Goal: Task Accomplishment & Management: Complete application form

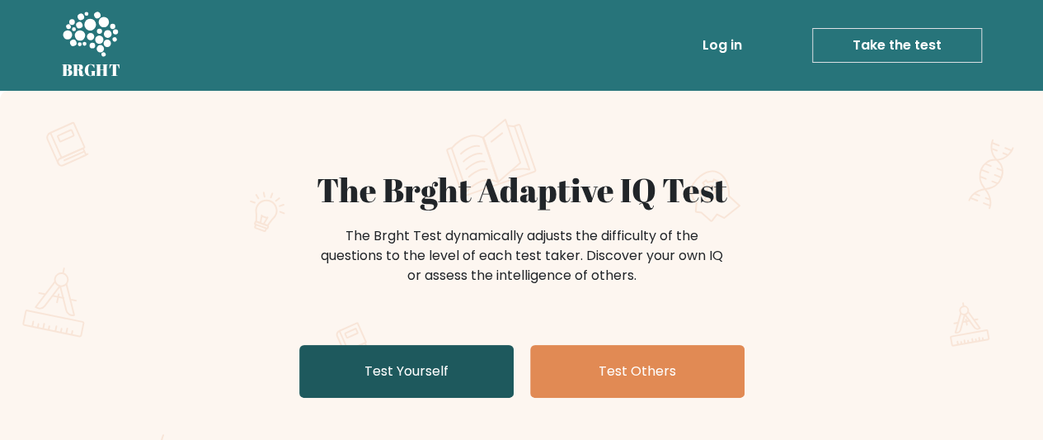
click at [447, 362] on link "Test Yourself" at bounding box center [406, 371] width 214 height 53
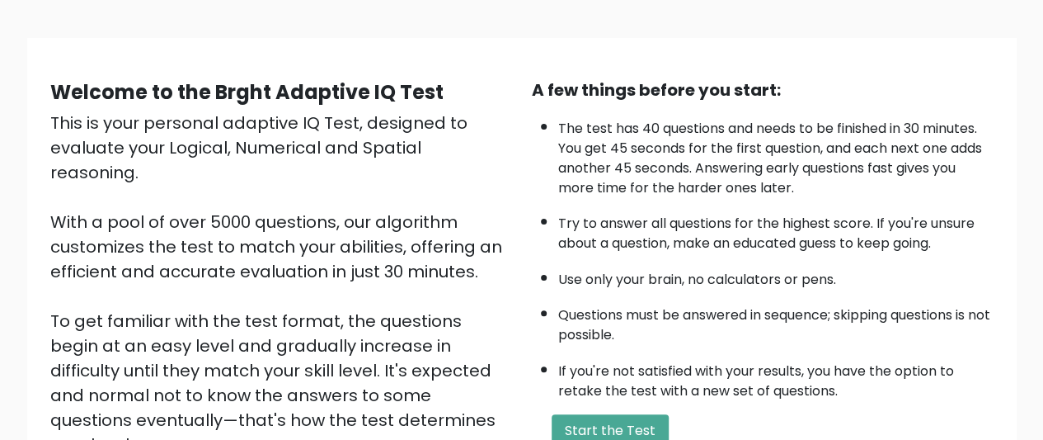
scroll to position [165, 0]
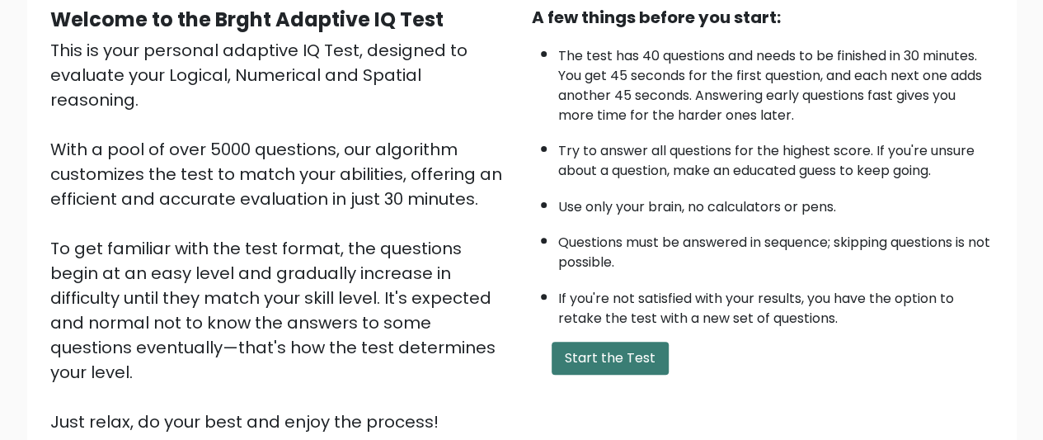
click at [610, 341] on button "Start the Test" at bounding box center [610, 357] width 117 height 33
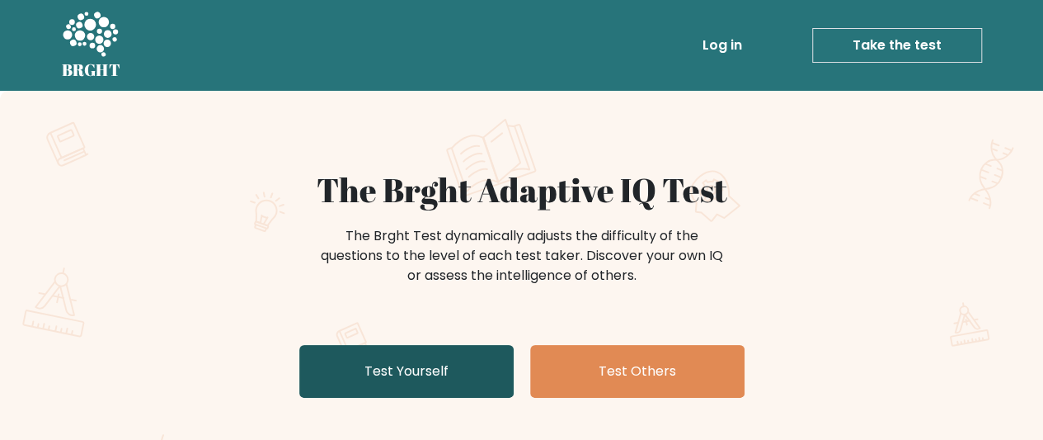
click at [412, 353] on link "Test Yourself" at bounding box center [406, 371] width 214 height 53
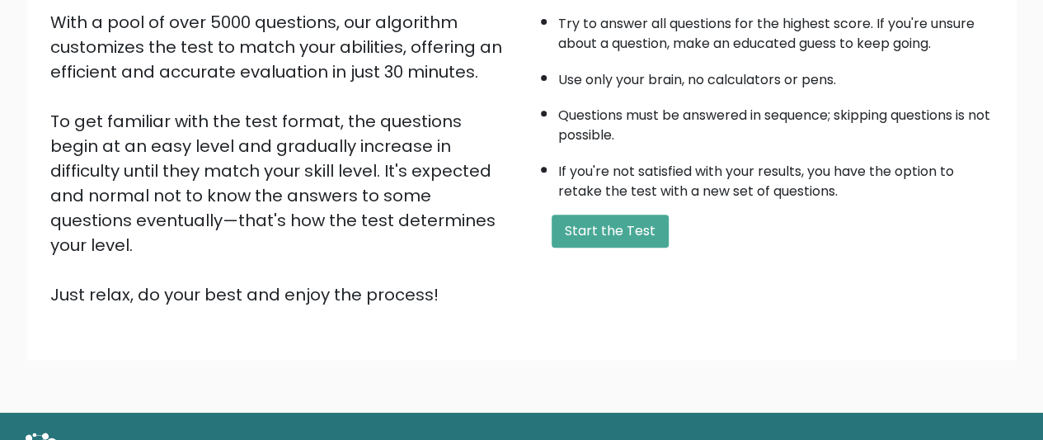
scroll to position [315, 0]
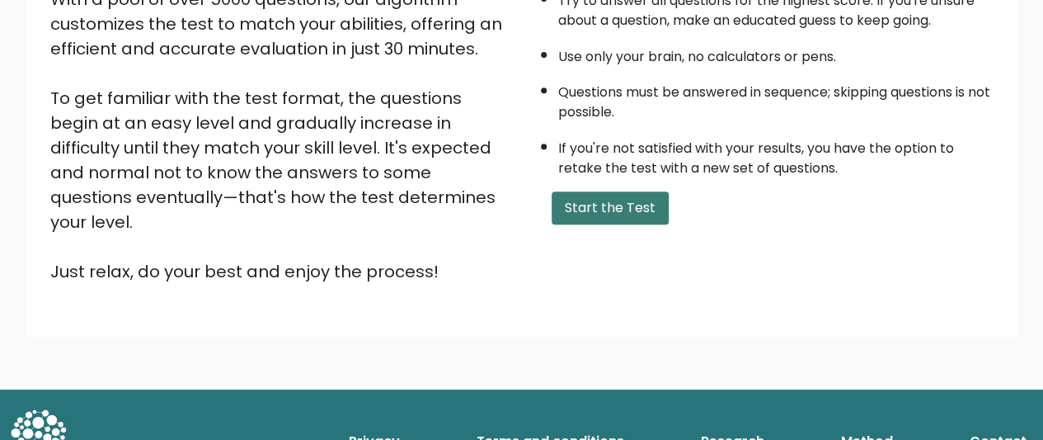
click at [589, 216] on button "Start the Test" at bounding box center [610, 207] width 117 height 33
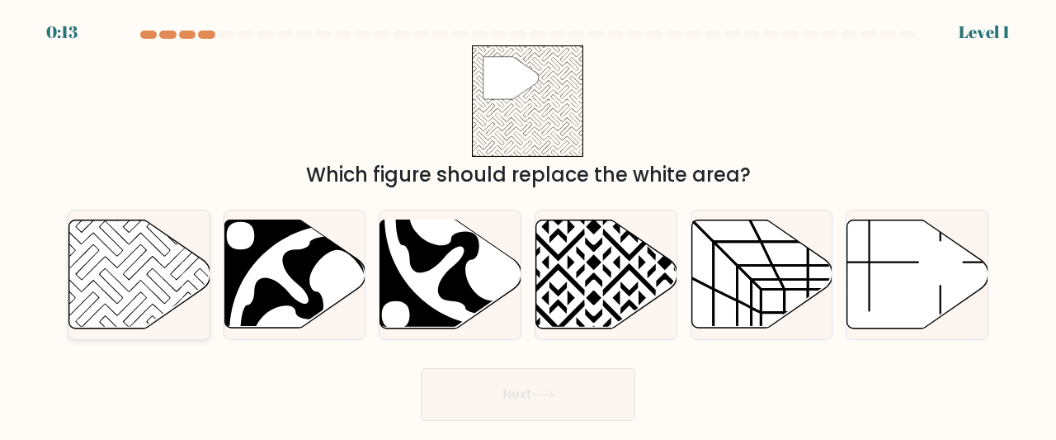
click at [184, 274] on icon at bounding box center [139, 274] width 141 height 108
click at [528, 224] on input "a." at bounding box center [528, 222] width 1 height 4
radio input "true"
click at [509, 370] on button "Next" at bounding box center [528, 394] width 214 height 53
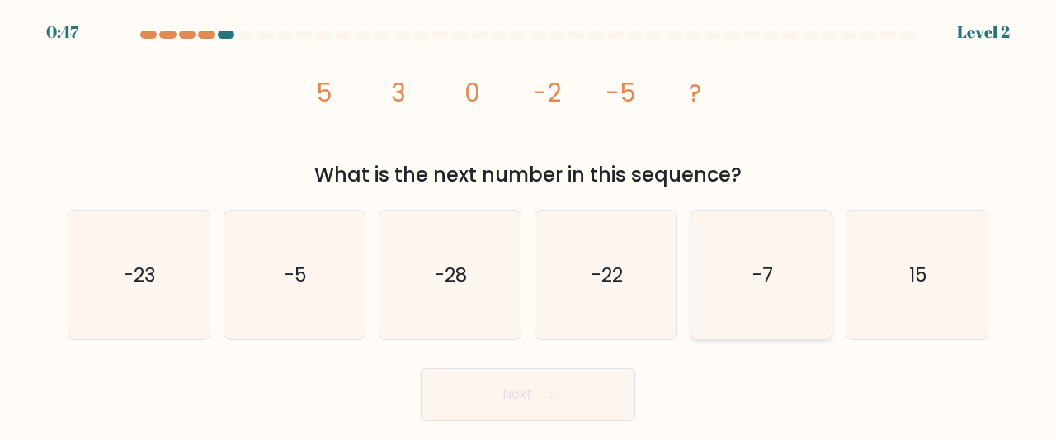
click at [751, 263] on icon "-7" at bounding box center [761, 274] width 129 height 129
click at [529, 224] on input "e. -7" at bounding box center [528, 222] width 1 height 4
radio input "true"
click at [577, 381] on button "Next" at bounding box center [528, 394] width 214 height 53
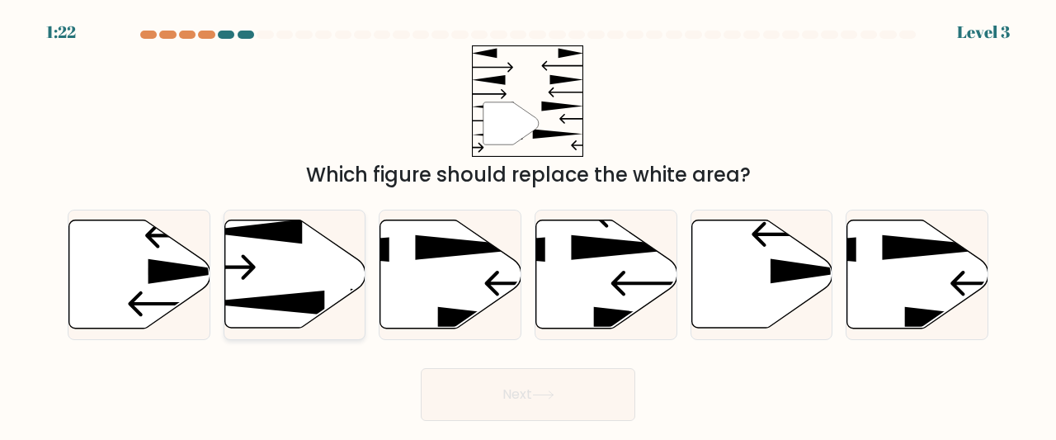
click at [272, 271] on icon at bounding box center [294, 274] width 141 height 108
click at [528, 224] on input "b." at bounding box center [528, 222] width 1 height 4
radio input "true"
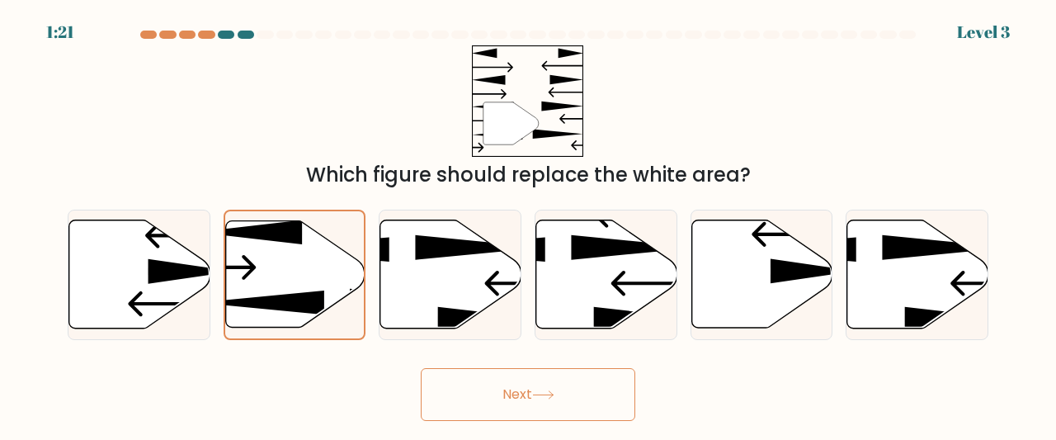
click at [489, 400] on button "Next" at bounding box center [528, 394] width 214 height 53
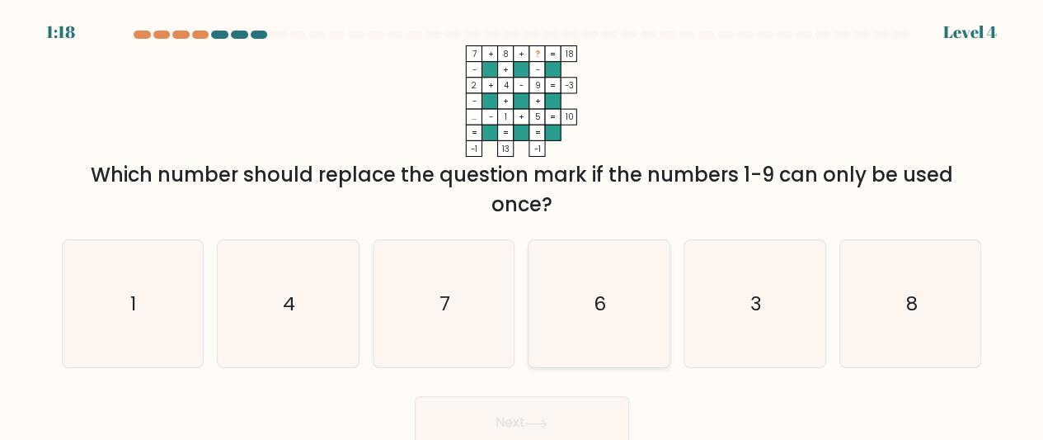
click at [603, 288] on icon "6" at bounding box center [599, 304] width 128 height 128
click at [523, 224] on input "d. 6" at bounding box center [522, 222] width 1 height 4
radio input "true"
click at [774, 313] on icon "3" at bounding box center [755, 304] width 128 height 128
click at [523, 224] on input "e. 3" at bounding box center [522, 222] width 1 height 4
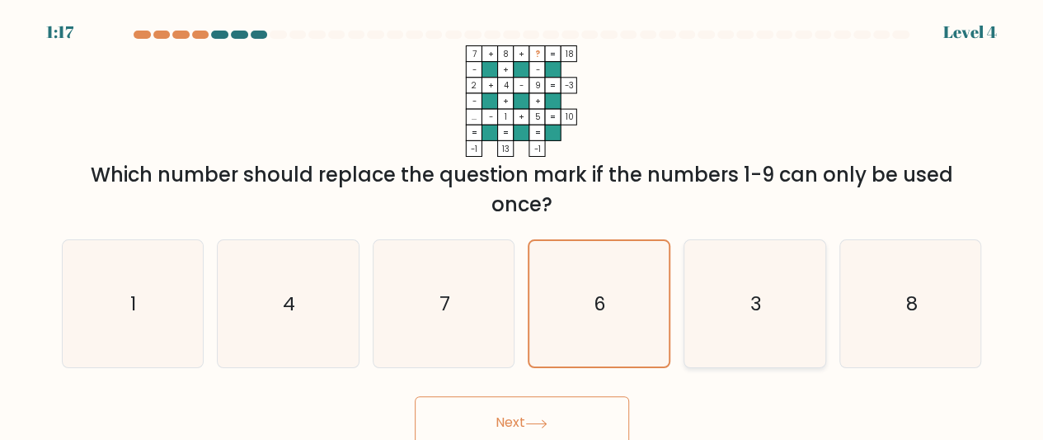
radio input "true"
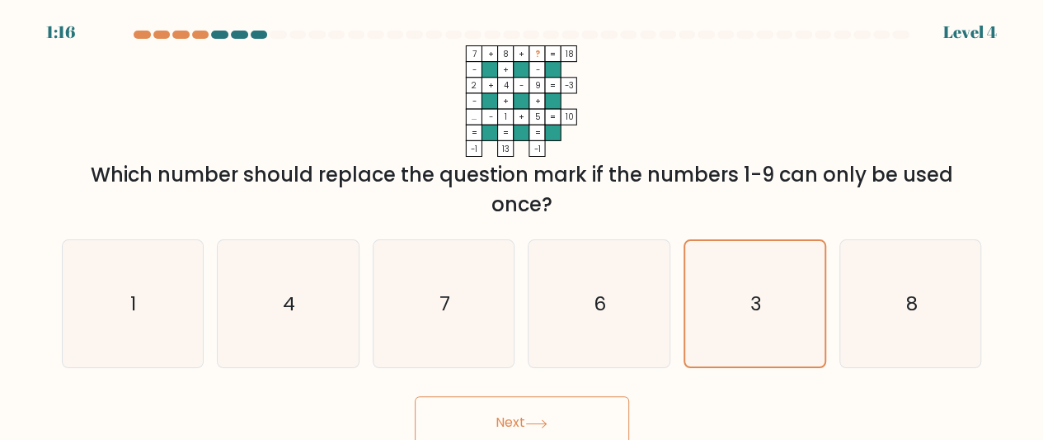
click at [618, 416] on button "Next" at bounding box center [522, 422] width 214 height 53
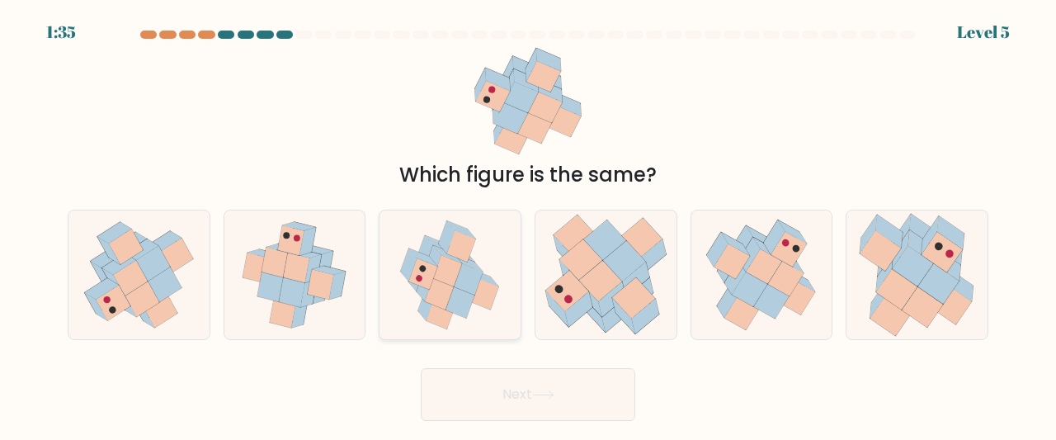
click at [492, 270] on icon at bounding box center [449, 274] width 123 height 129
click at [528, 224] on input "c." at bounding box center [528, 222] width 1 height 4
radio input "true"
click at [509, 386] on button "Next" at bounding box center [528, 394] width 214 height 53
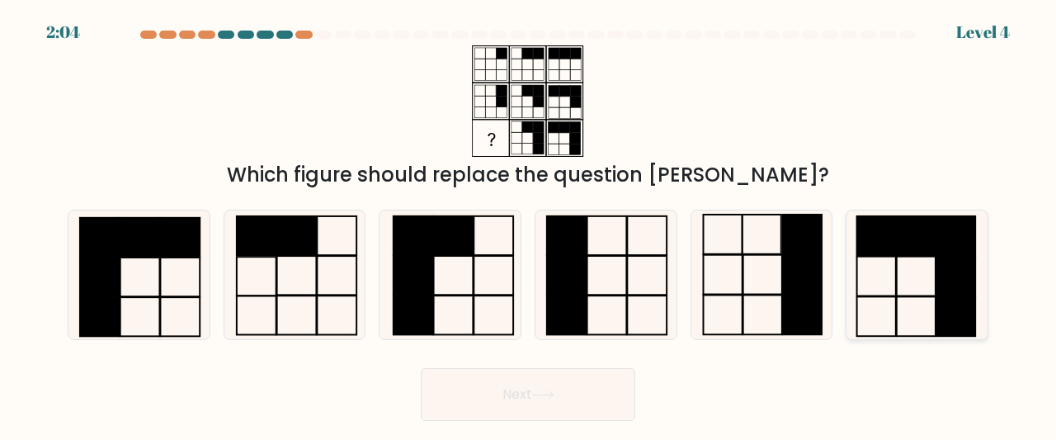
click at [928, 280] on icon at bounding box center [916, 274] width 129 height 129
click at [529, 224] on input "f." at bounding box center [528, 222] width 1 height 4
radio input "true"
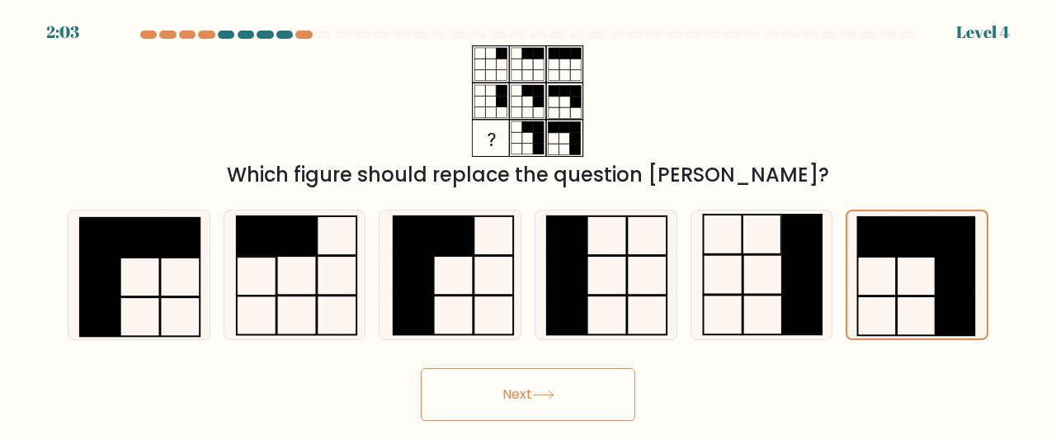
click at [542, 400] on button "Next" at bounding box center [528, 394] width 214 height 53
